Goal: Find specific page/section: Find specific page/section

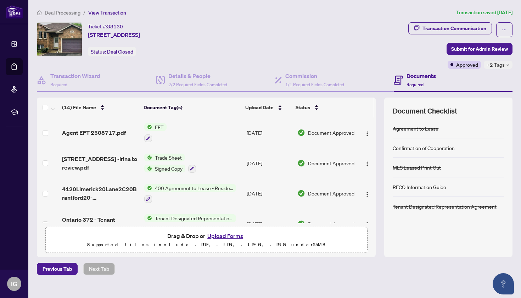
click at [67, 11] on span "Deal Processing" at bounding box center [63, 13] width 36 height 6
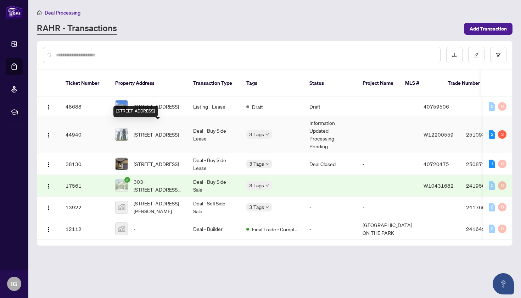
click at [161, 130] on span "[STREET_ADDRESS]" at bounding box center [156, 134] width 45 height 8
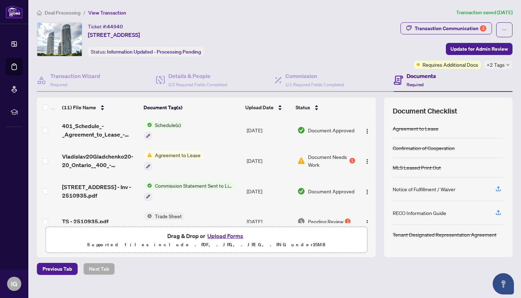
scroll to position [57, 0]
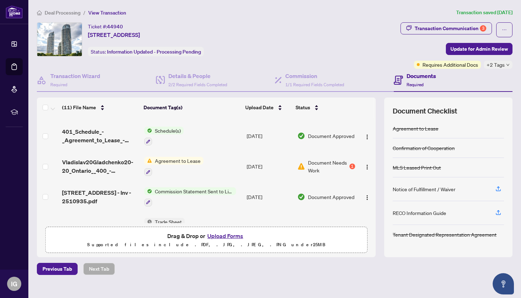
click at [321, 165] on span "Document Needs Work" at bounding box center [328, 166] width 40 height 16
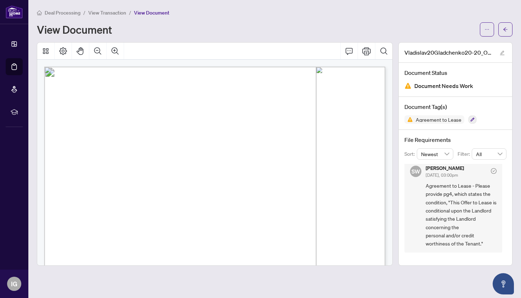
click at [117, 12] on span "View Transaction" at bounding box center [107, 13] width 38 height 6
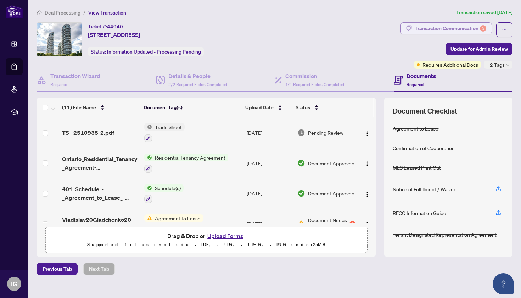
click at [429, 29] on div "Transaction Communication 3" at bounding box center [451, 28] width 72 height 11
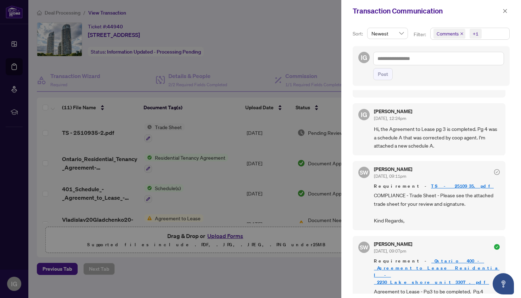
scroll to position [445, 0]
click at [494, 244] on icon "check-circle" at bounding box center [497, 247] width 6 height 6
click at [505, 11] on icon "close" at bounding box center [505, 11] width 4 height 4
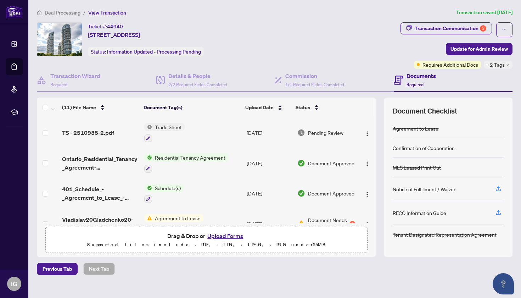
click at [61, 10] on span "Deal Processing" at bounding box center [63, 13] width 36 height 6
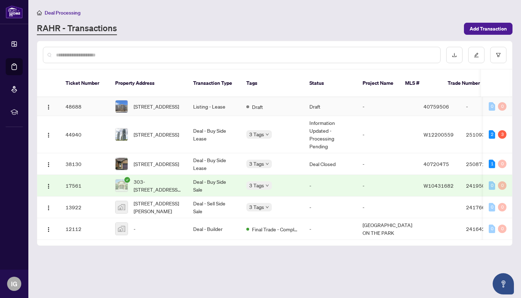
click at [235, 100] on td "Listing - Lease" at bounding box center [214, 106] width 53 height 19
